Goal: Navigation & Orientation: Understand site structure

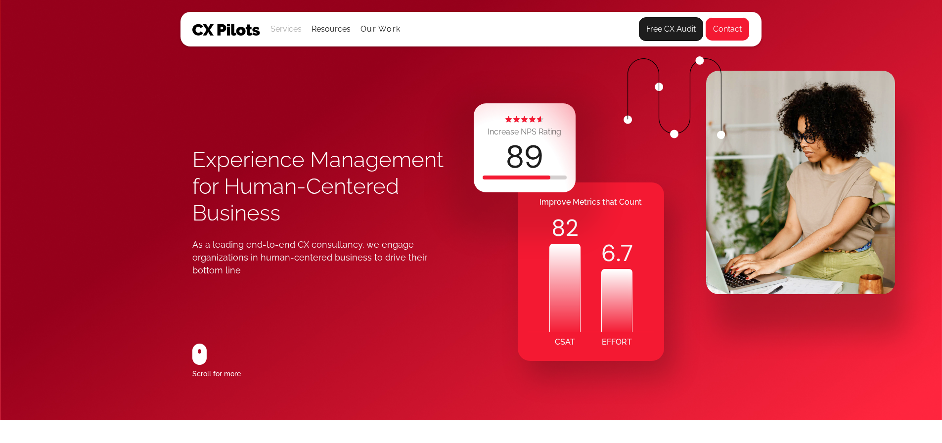
click at [291, 28] on div "Services" at bounding box center [285, 29] width 31 height 14
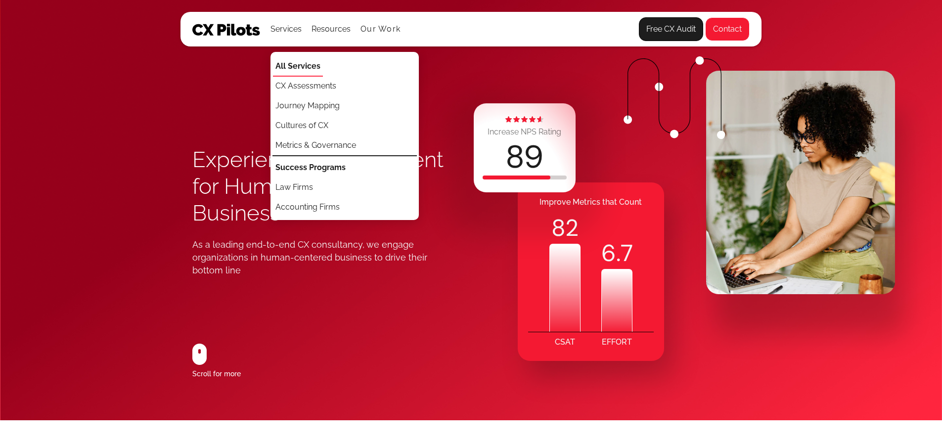
click at [304, 67] on strong "All Services" at bounding box center [297, 65] width 45 height 9
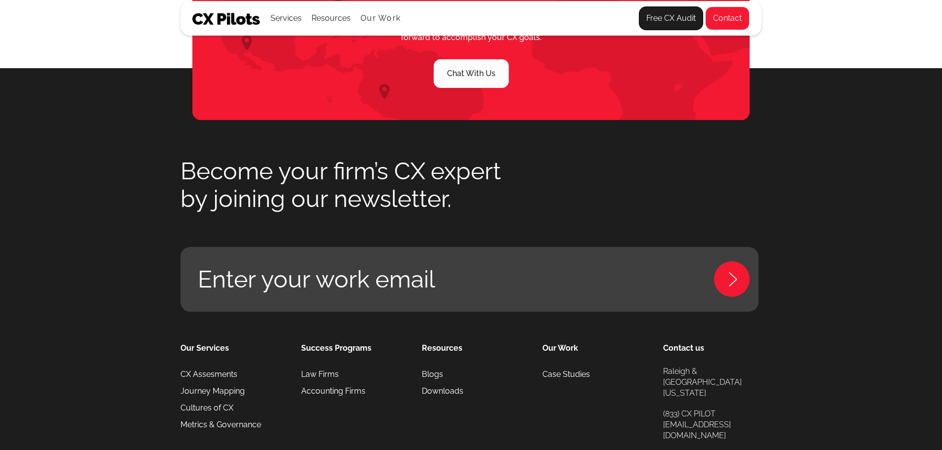
scroll to position [2017, 0]
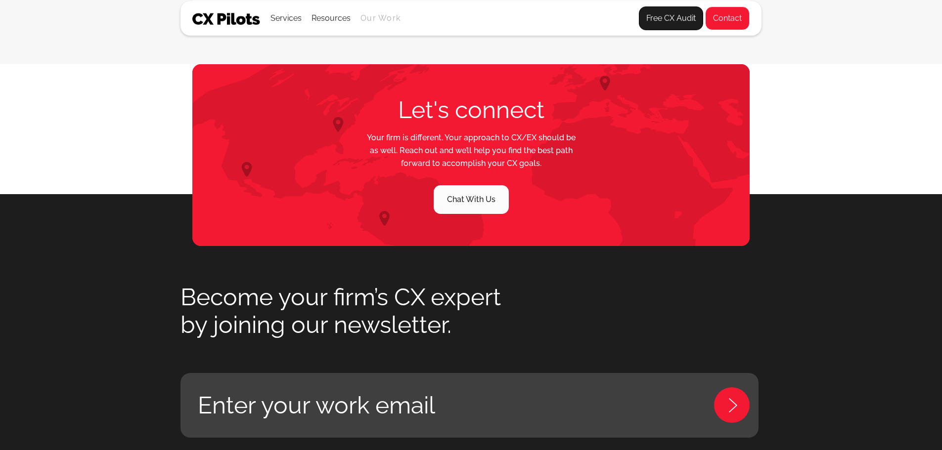
click at [384, 17] on link "Our Work" at bounding box center [380, 18] width 40 height 9
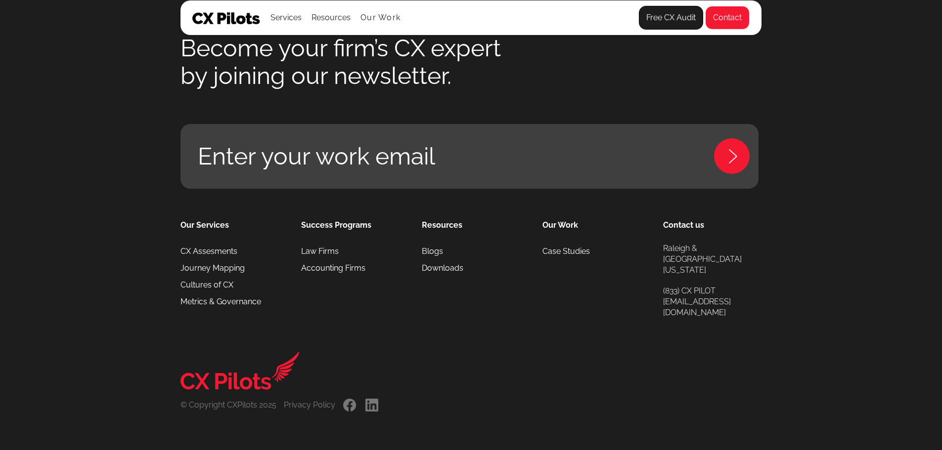
scroll to position [1608, 0]
